Goal: Task Accomplishment & Management: Use online tool/utility

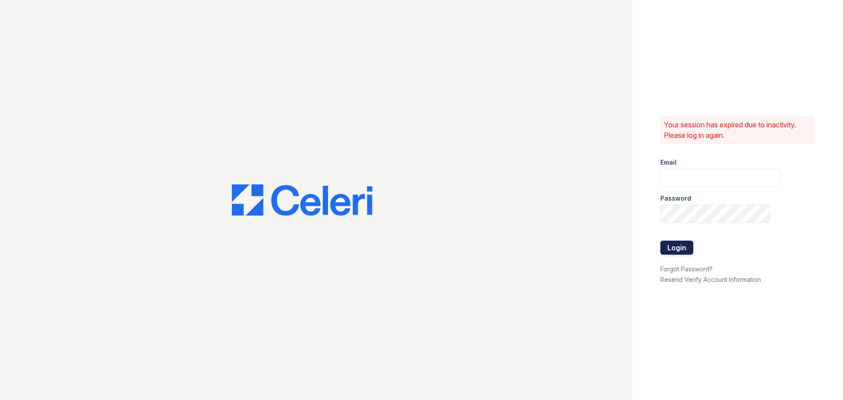
type input "greenwood1@cafmanagement.com"
click at [675, 249] on button "Login" at bounding box center [677, 248] width 33 height 14
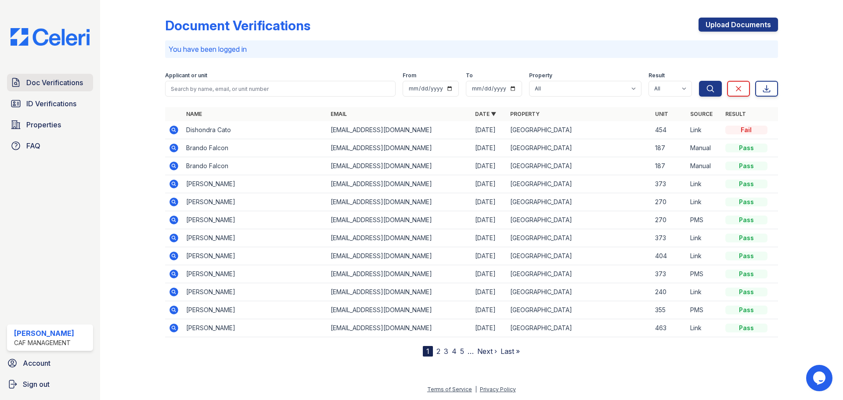
click at [46, 83] on span "Doc Verifications" at bounding box center [54, 82] width 57 height 11
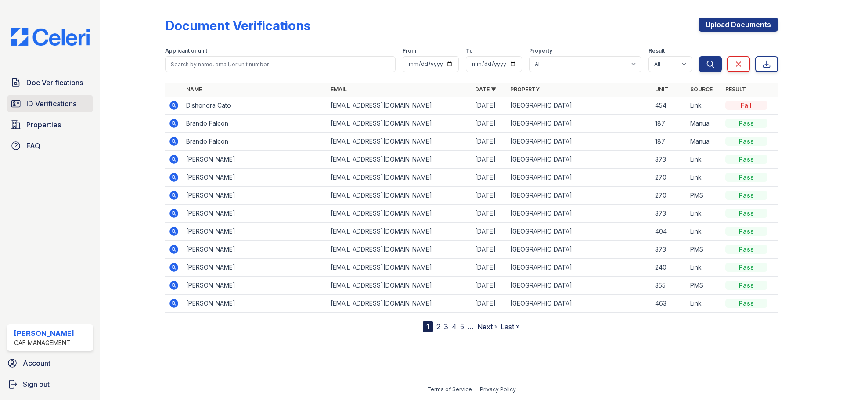
click at [34, 106] on span "ID Verifications" at bounding box center [51, 103] width 50 height 11
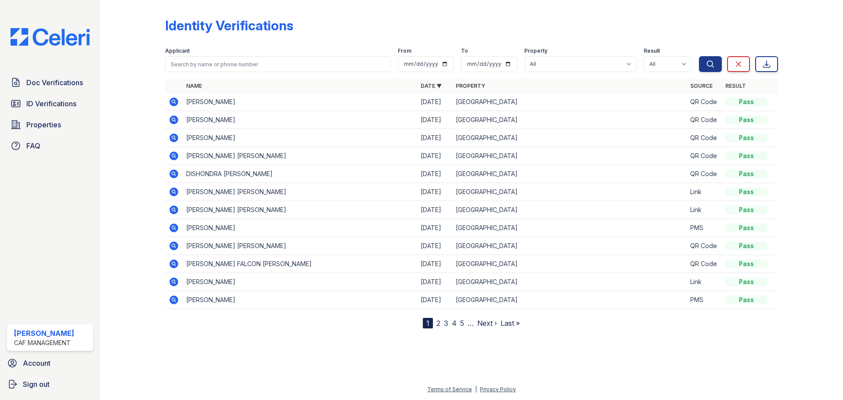
click at [177, 101] on icon at bounding box center [174, 102] width 9 height 9
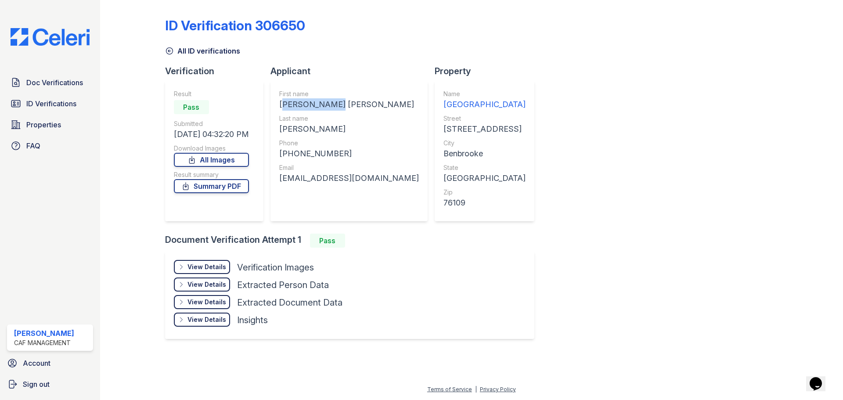
drag, startPoint x: 283, startPoint y: 101, endPoint x: 346, endPoint y: 101, distance: 63.3
click at [347, 101] on div "[PERSON_NAME] [PERSON_NAME]" at bounding box center [349, 104] width 140 height 12
copy div "[PERSON_NAME] [PERSON_NAME]"
drag, startPoint x: 343, startPoint y: 141, endPoint x: 279, endPoint y: 122, distance: 66.6
click at [327, 136] on div "First name LAURA NICOLE Last name STILES Phone +15122978681 Email lauranicolest…" at bounding box center [349, 151] width 140 height 123
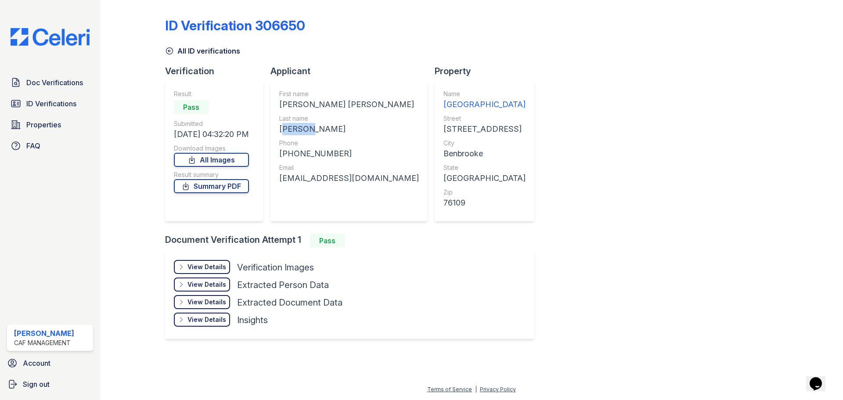
drag, startPoint x: 286, startPoint y: 126, endPoint x: 307, endPoint y: 126, distance: 21.5
click at [307, 126] on div "STILES" at bounding box center [349, 129] width 140 height 12
copy div "STILES"
drag, startPoint x: 292, startPoint y: 150, endPoint x: 336, endPoint y: 149, distance: 44.8
click at [336, 149] on div "+15122978681" at bounding box center [349, 154] width 140 height 12
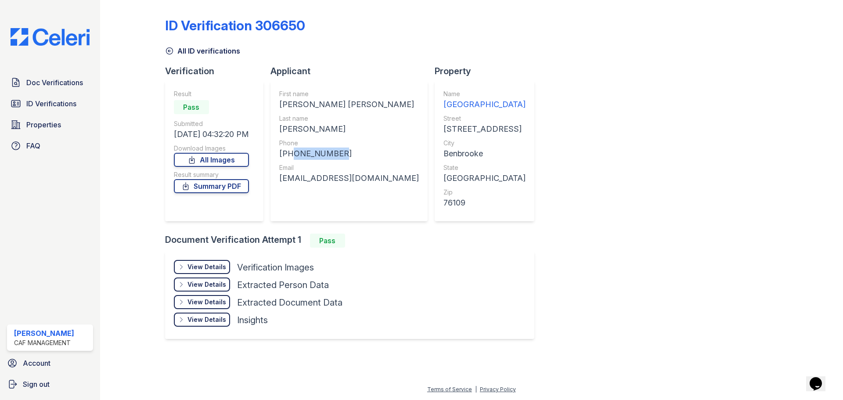
copy div "5122978681"
drag, startPoint x: 283, startPoint y: 176, endPoint x: 397, endPoint y: 178, distance: 113.8
click at [397, 178] on div "lauranicolestiles12@icloud.com" at bounding box center [349, 178] width 140 height 12
copy div "lauranicolestiles12@icloud.com"
click at [54, 83] on span "Doc Verifications" at bounding box center [54, 82] width 57 height 11
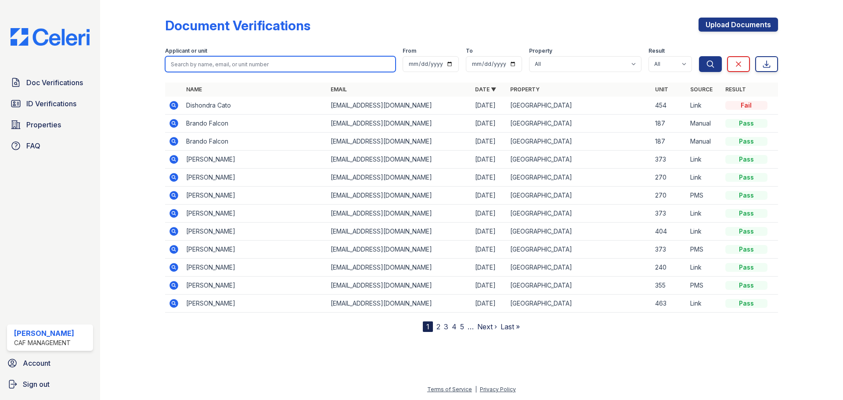
click at [324, 58] on input "search" at bounding box center [280, 64] width 231 height 16
type input "david"
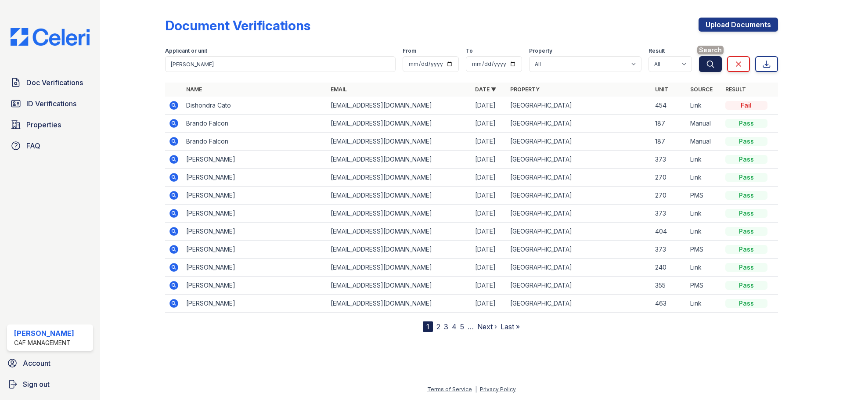
click at [715, 66] on button "Search" at bounding box center [710, 64] width 23 height 16
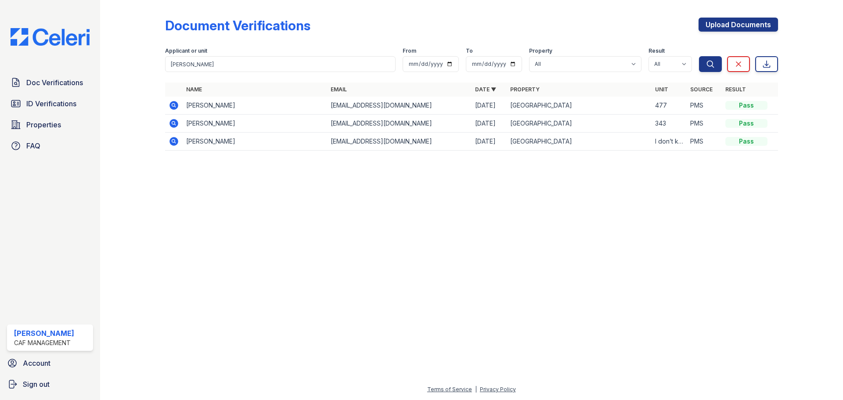
click at [179, 105] on icon at bounding box center [174, 105] width 11 height 11
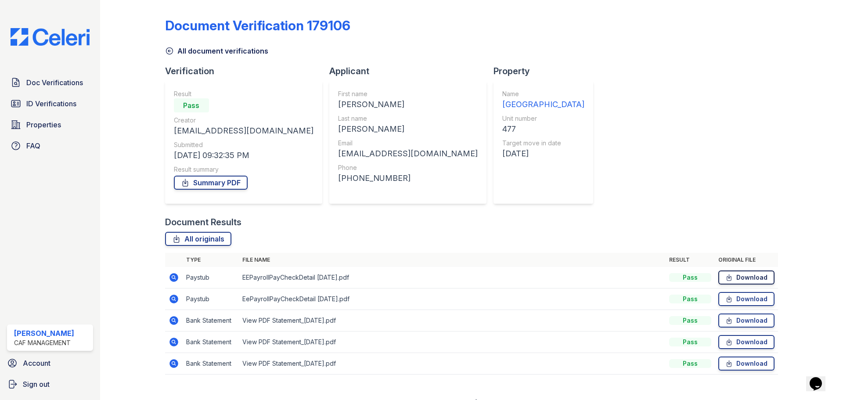
click at [733, 281] on link "Download" at bounding box center [747, 278] width 56 height 14
